Goal: Check status

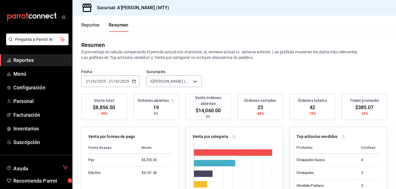
click at [24, 63] on span "Reportes" at bounding box center [40, 60] width 54 height 8
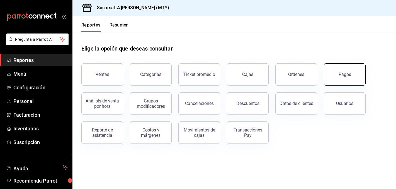
click at [357, 72] on button "Pagos" at bounding box center [345, 74] width 42 height 22
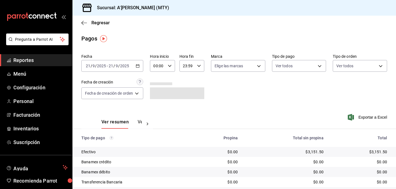
click at [133, 67] on div "[DATE] [DATE] - [DATE] [DATE]" at bounding box center [112, 66] width 62 height 12
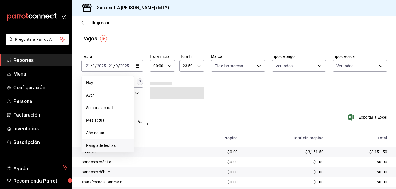
click at [111, 140] on li "Rango de fechas" at bounding box center [108, 145] width 52 height 13
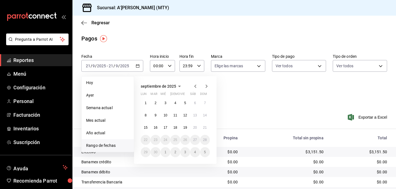
click at [112, 145] on span "Rango de fechas" at bounding box center [107, 145] width 43 height 6
click at [194, 128] on abbr "20" at bounding box center [195, 127] width 4 height 4
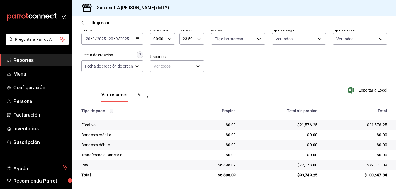
scroll to position [27, 0]
drag, startPoint x: 222, startPoint y: 166, endPoint x: 238, endPoint y: 166, distance: 15.9
click at [238, 166] on td "$6,898.09" at bounding box center [212, 165] width 55 height 10
copy div "6,898.09"
